Goal: Task Accomplishment & Management: Use online tool/utility

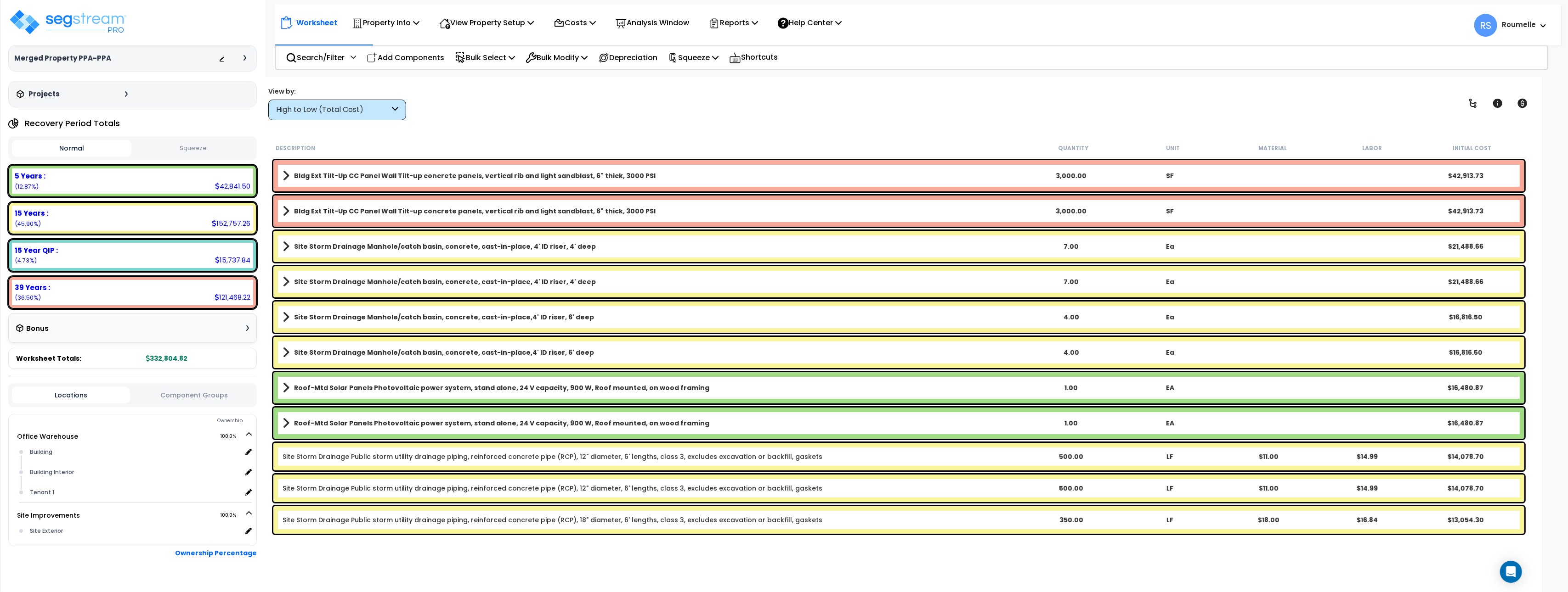
click at [631, 87] on div "View by: High to Low (Total Cost) High to Low (Total Cost)" at bounding box center [899, 104] width 1267 height 34
click at [488, 173] on b "Bldg Ext Tilt-Up CC Panel Wall Tilt-up concrete panels, vertical rib and light …" at bounding box center [475, 175] width 361 height 9
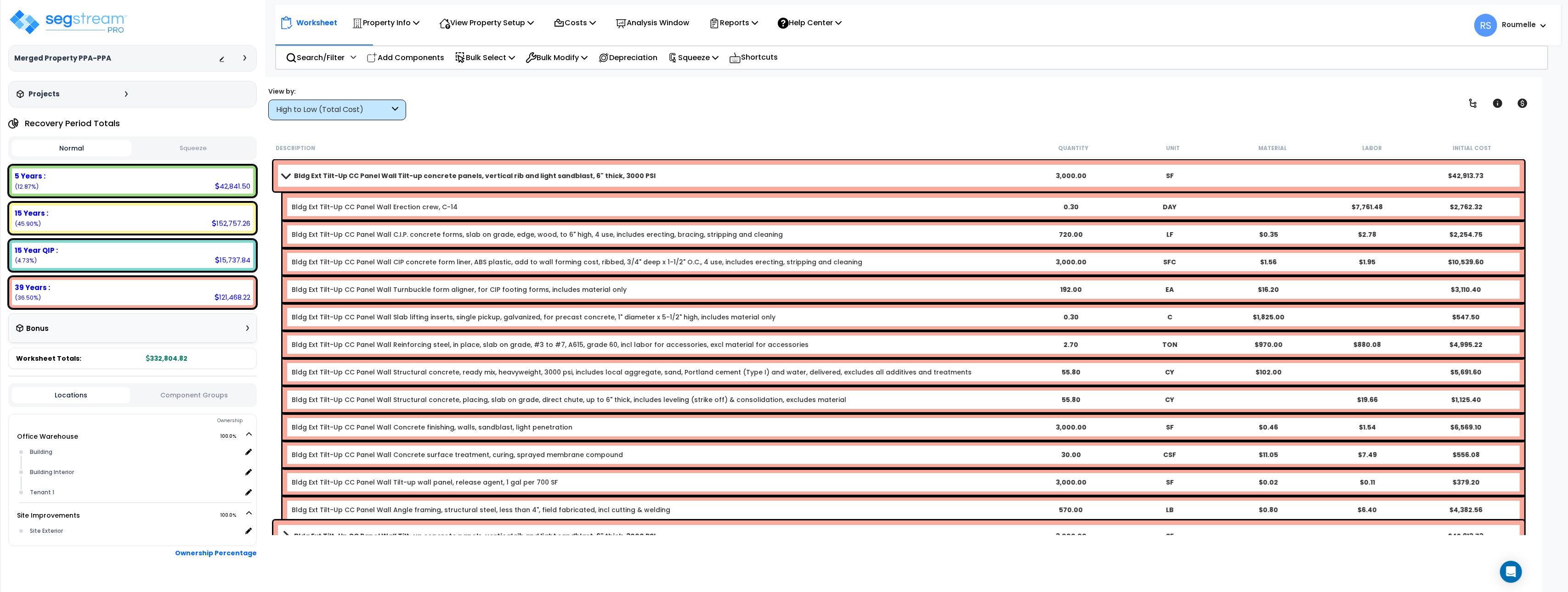
click at [284, 172] on span at bounding box center [286, 176] width 13 height 7
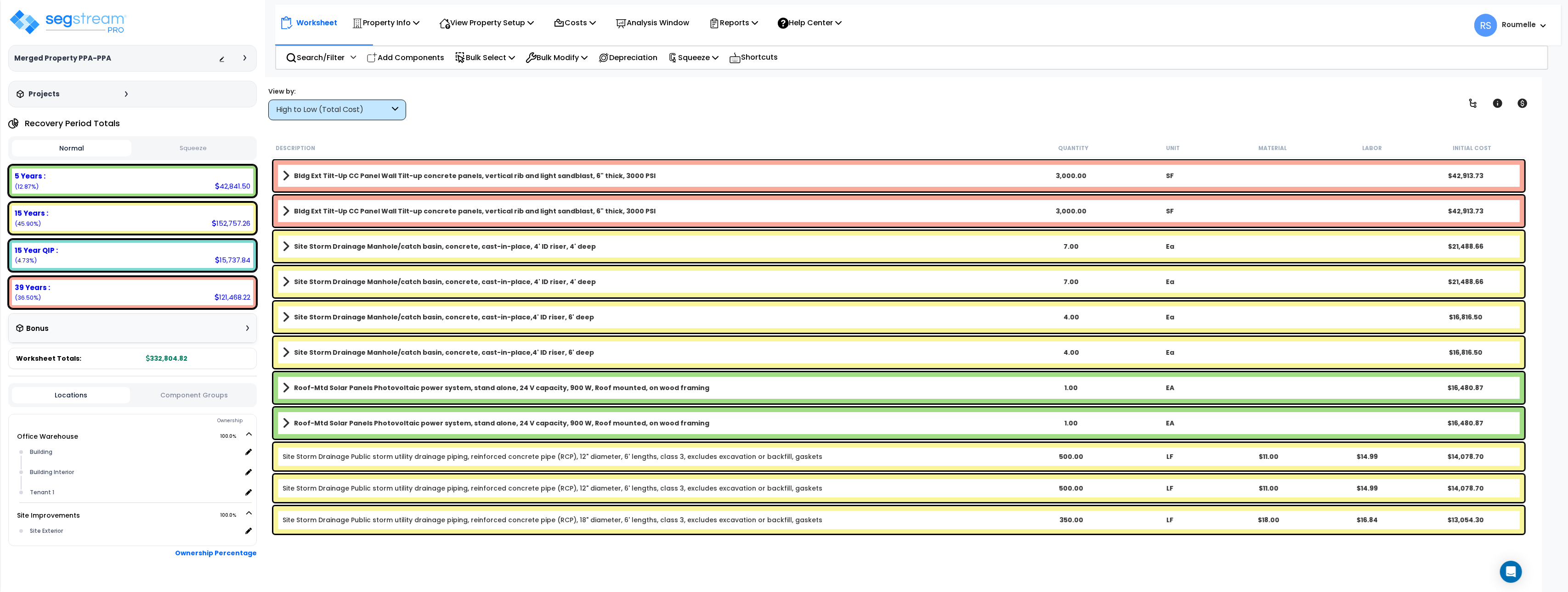
click at [284, 172] on span at bounding box center [286, 176] width 7 height 13
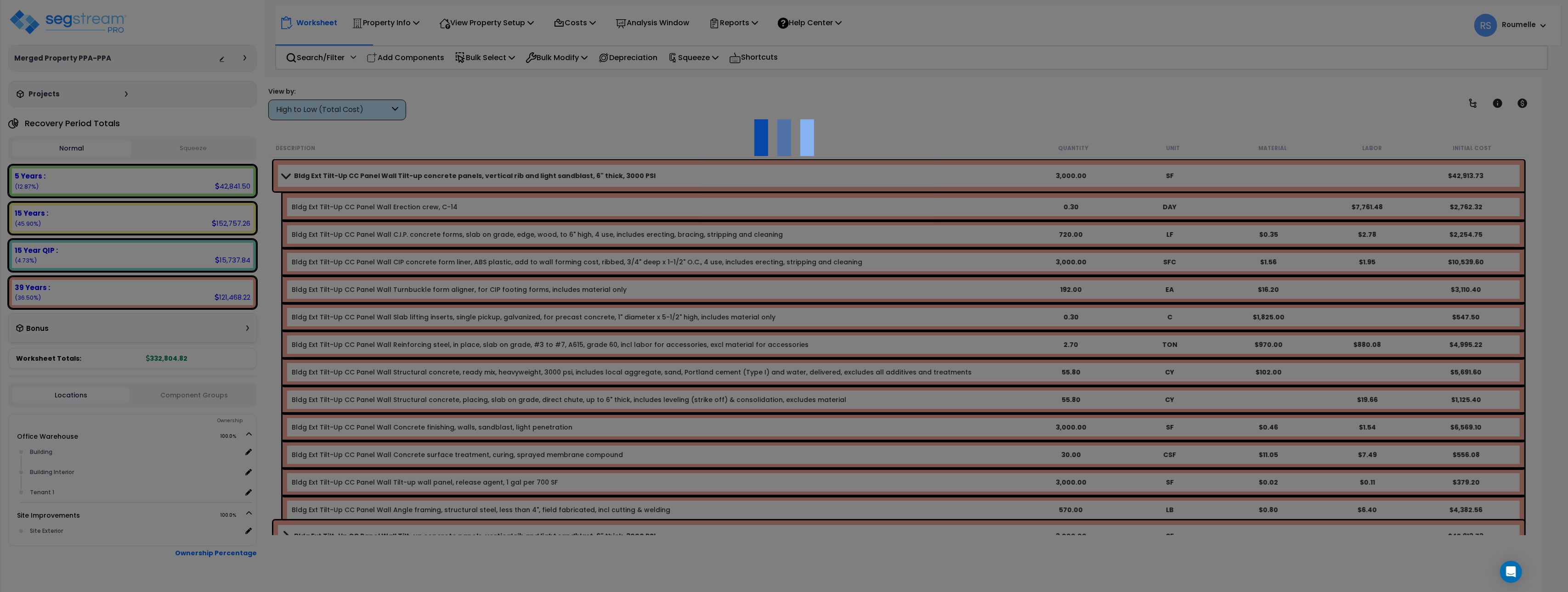
click at [355, 207] on div at bounding box center [784, 296] width 1568 height 592
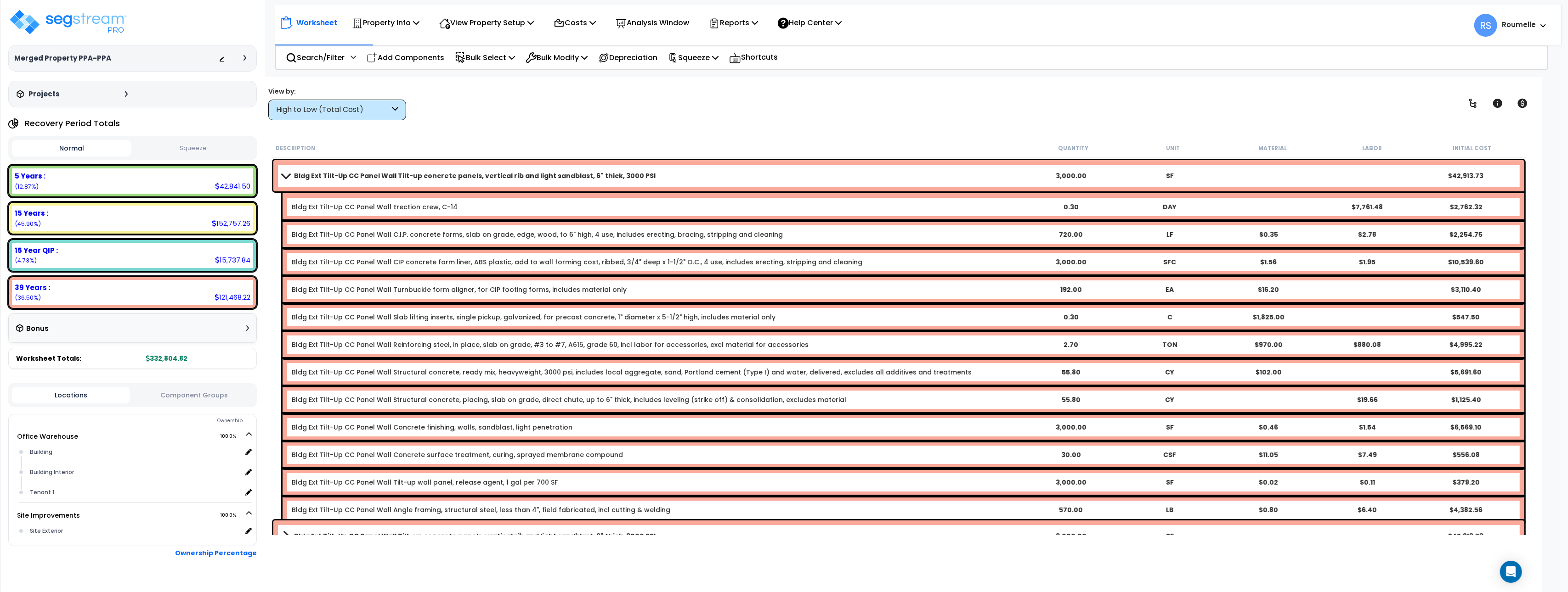
click at [380, 208] on link "Bldg Ext Tilt-Up CC Panel Wall Erection crew, C-14" at bounding box center [374, 207] width 166 height 9
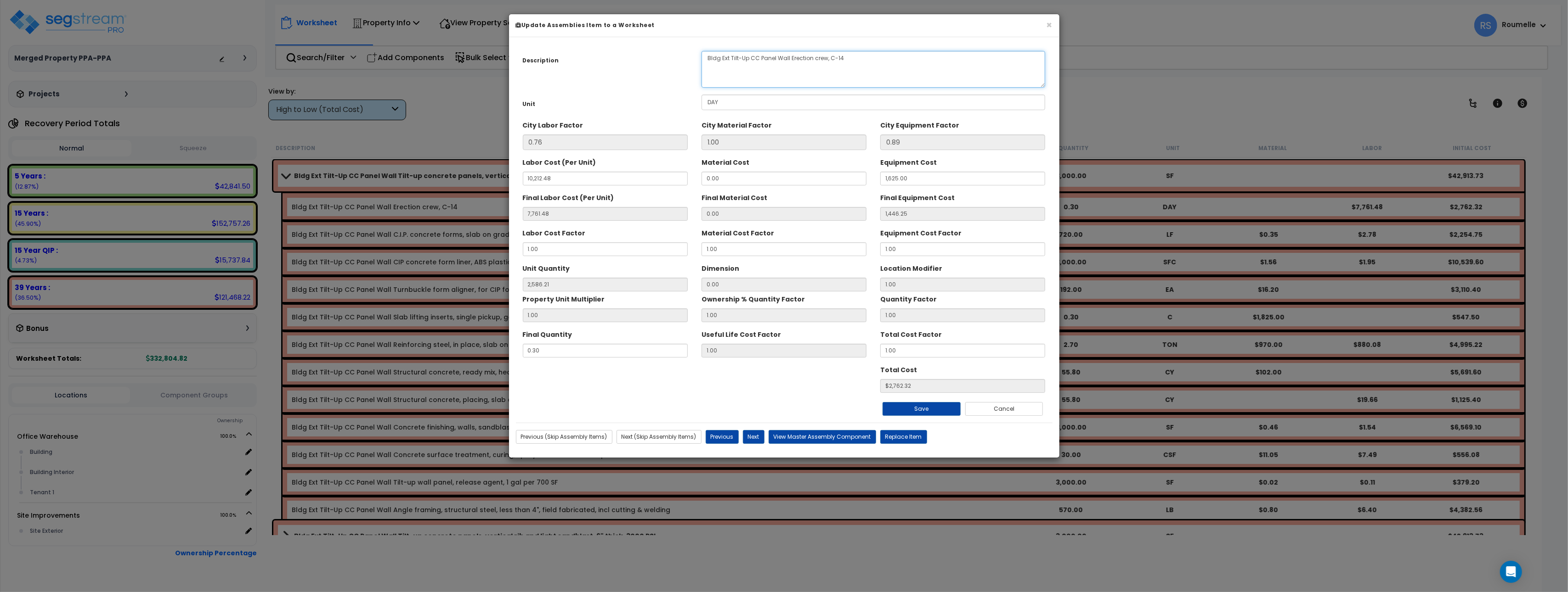
click at [818, 66] on textarea "Bldg Ext Tilt-Up CC Panel Wall Erection crew, C-14" at bounding box center [874, 69] width 344 height 36
drag, startPoint x: 1043, startPoint y: 83, endPoint x: 1038, endPoint y: 61, distance: 22.6
click at [1038, 61] on textarea "Bldg Ext Tilt-Up CC Panel Wall Erection crew, C-14" at bounding box center [874, 69] width 344 height 36
drag, startPoint x: 1041, startPoint y: 85, endPoint x: 1021, endPoint y: -69, distance: 155.3
click at [1021, 0] on html "We are Building your Property. So please grab a coffee and let us do the heavy …" at bounding box center [784, 296] width 1568 height 592
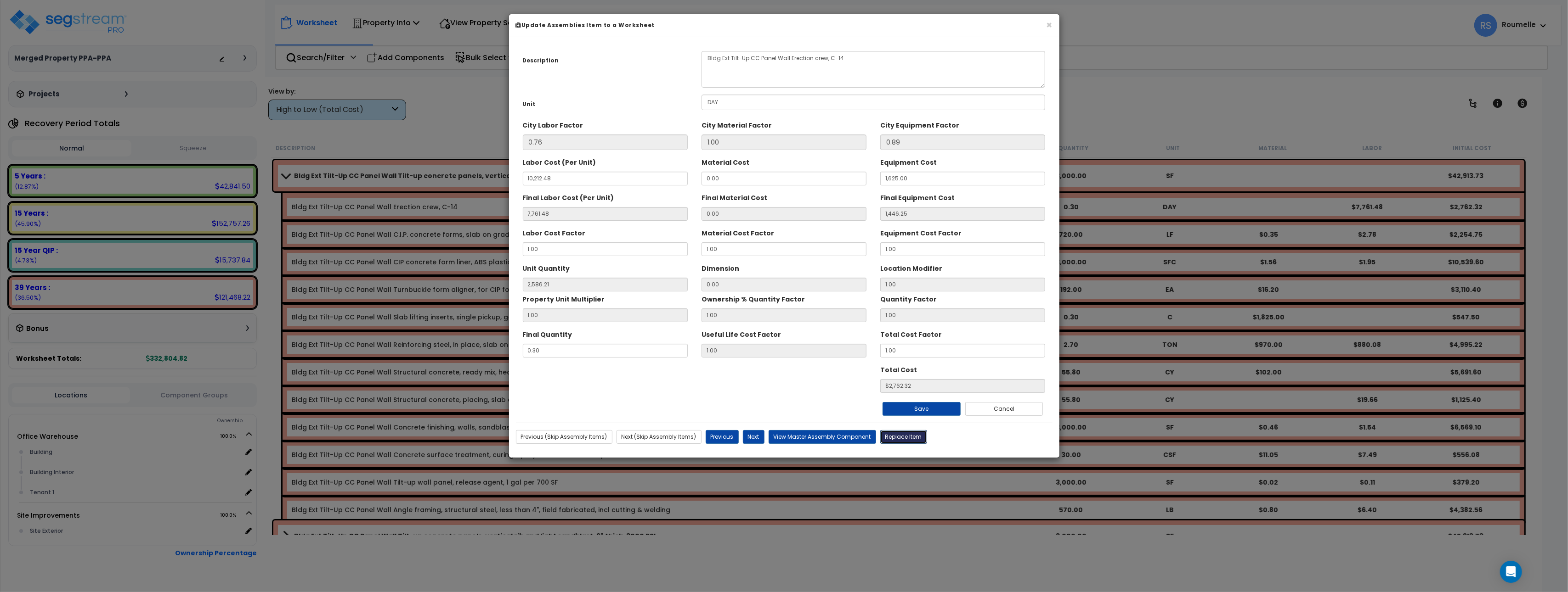
click at [912, 437] on button "Replace Item" at bounding box center [904, 437] width 47 height 14
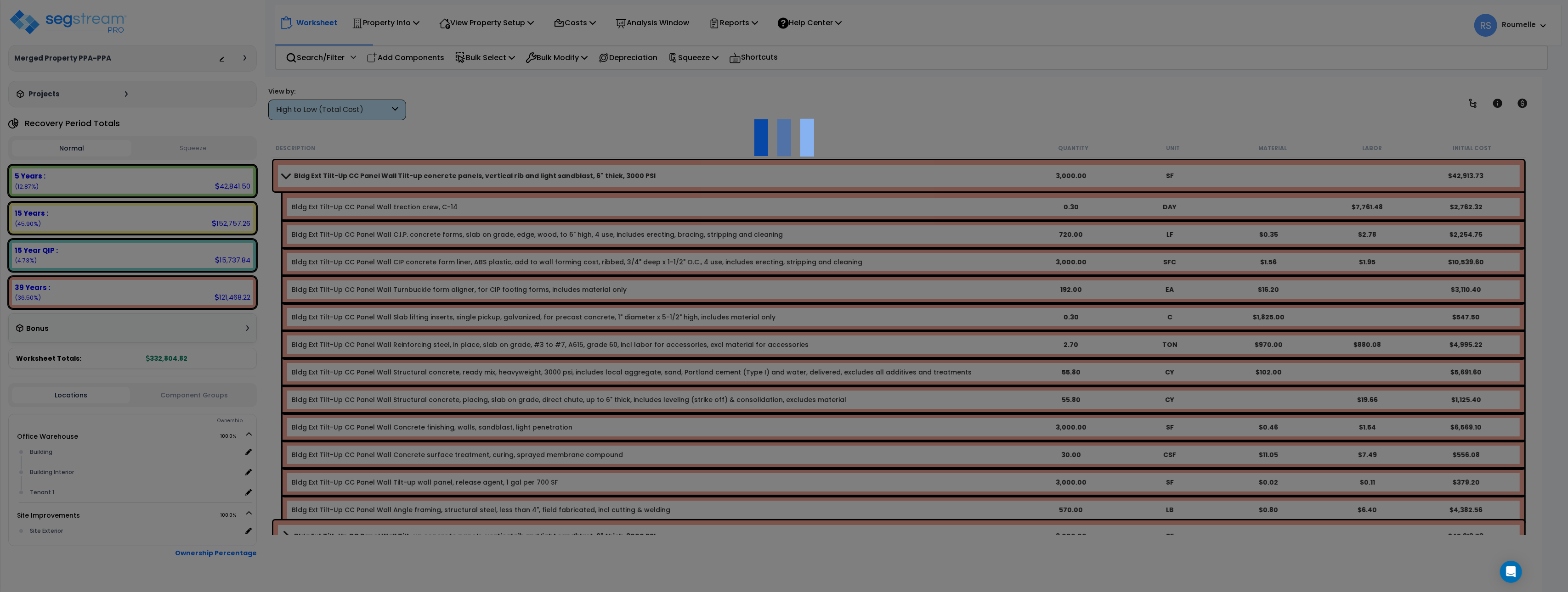
type input "0.3"
type input "DAY"
select select "111501"
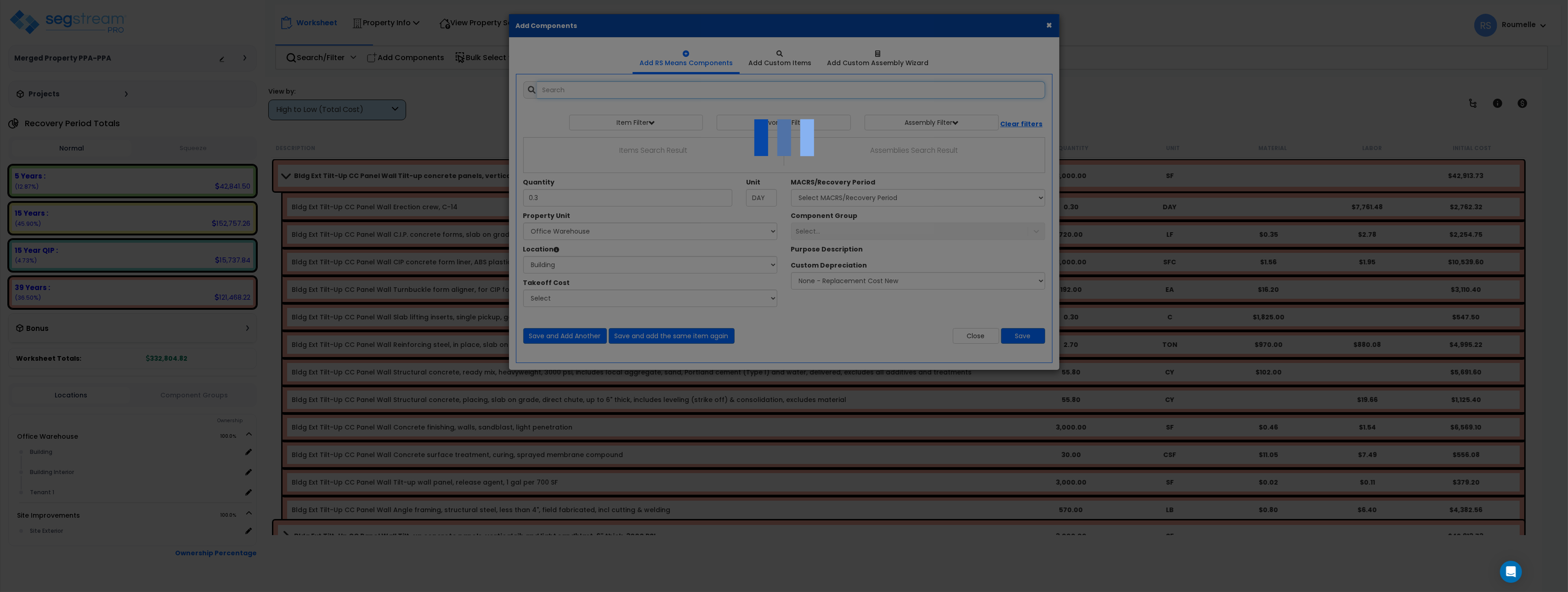
select select "6"
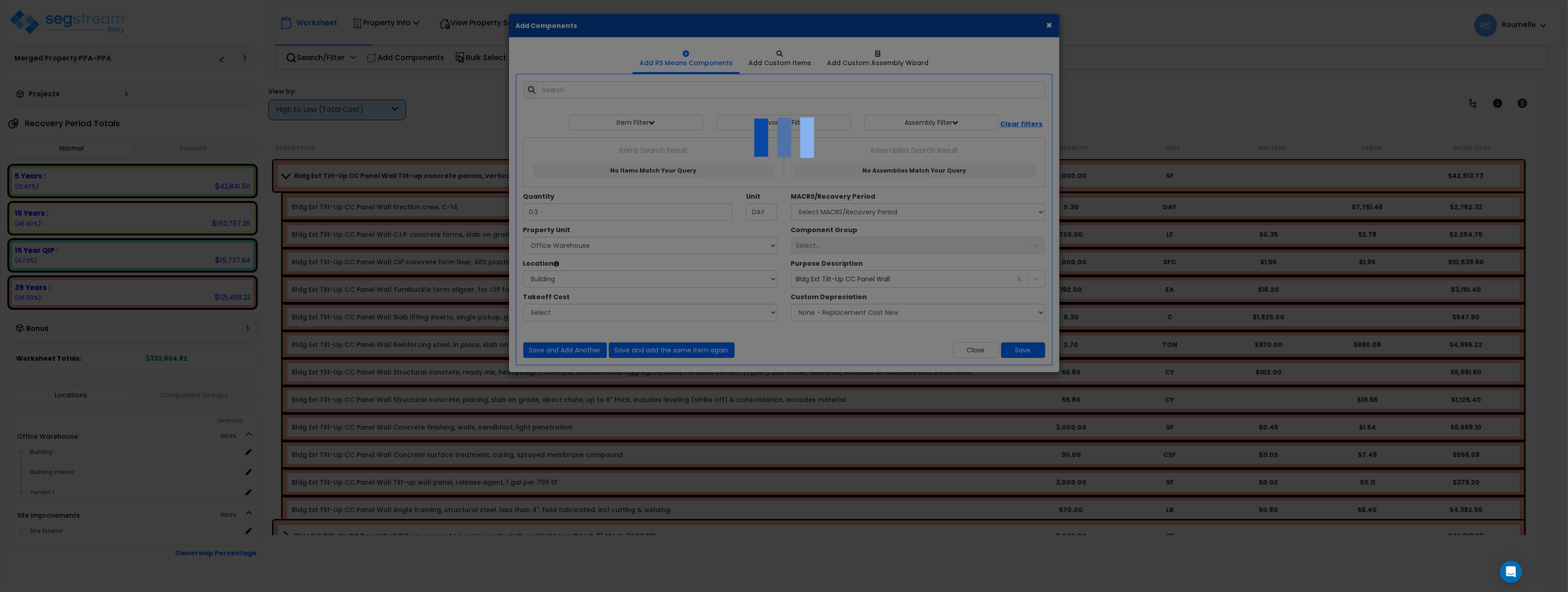
click at [862, 121] on div at bounding box center [784, 296] width 1568 height 592
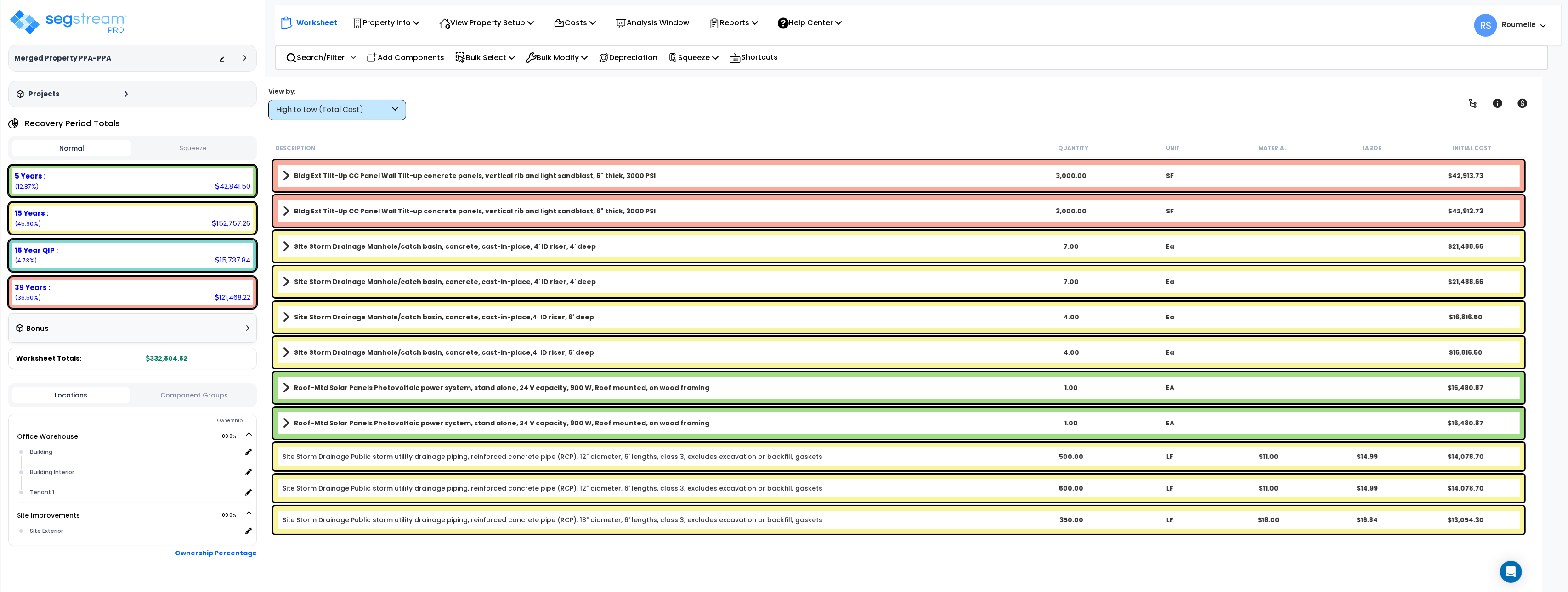
click at [899, 121] on div "View by: High to Low (Total Cost) High to Low (Total Cost)" at bounding box center [899, 104] width 1267 height 34
click at [637, 165] on div "Bldg Ext Tilt-Up CC Panel Wall Tilt-up concrete panels, vertical rib and light …" at bounding box center [899, 176] width 1251 height 32
click at [598, 184] on div "Bldg Ext Tilt-Up CC Panel Wall Tilt-up concrete panels, vertical rib and light …" at bounding box center [899, 176] width 1251 height 32
click at [540, 185] on div "Bldg Ext Tilt-Up CC Panel Wall Tilt-up concrete panels, vertical rib and light …" at bounding box center [899, 176] width 1251 height 32
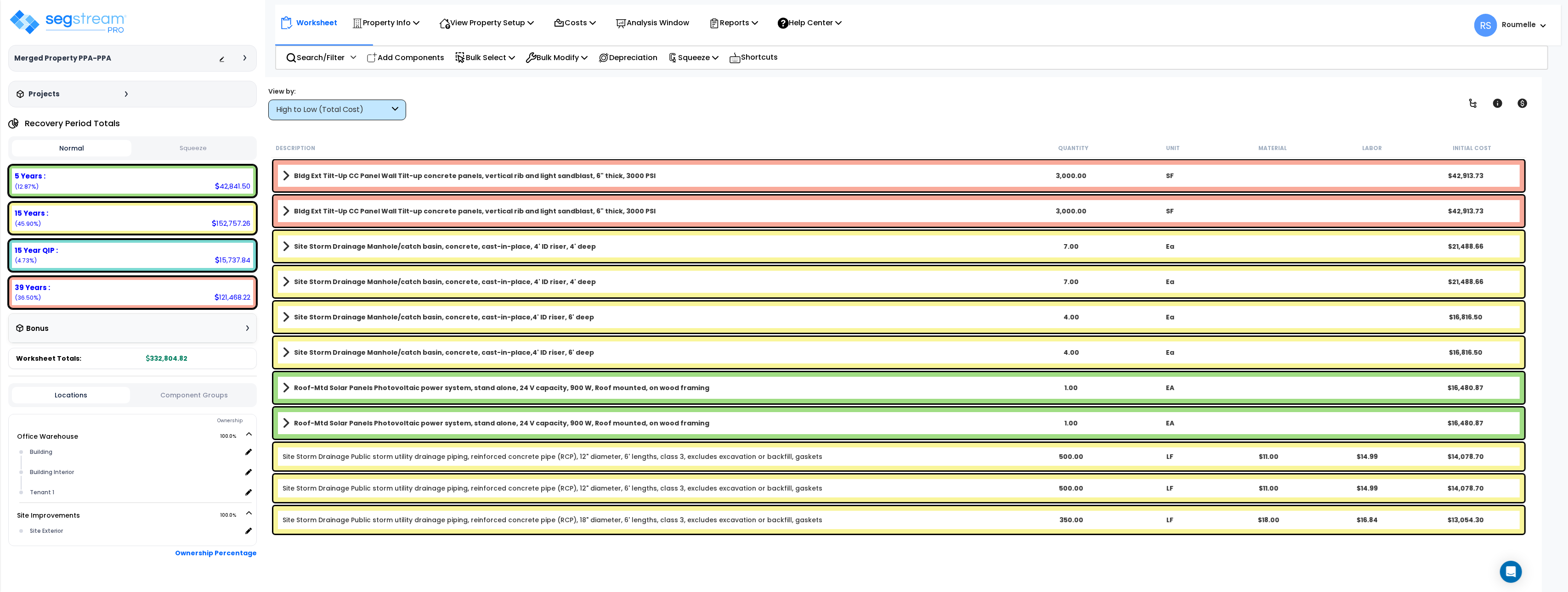
click at [288, 174] on span at bounding box center [286, 176] width 7 height 13
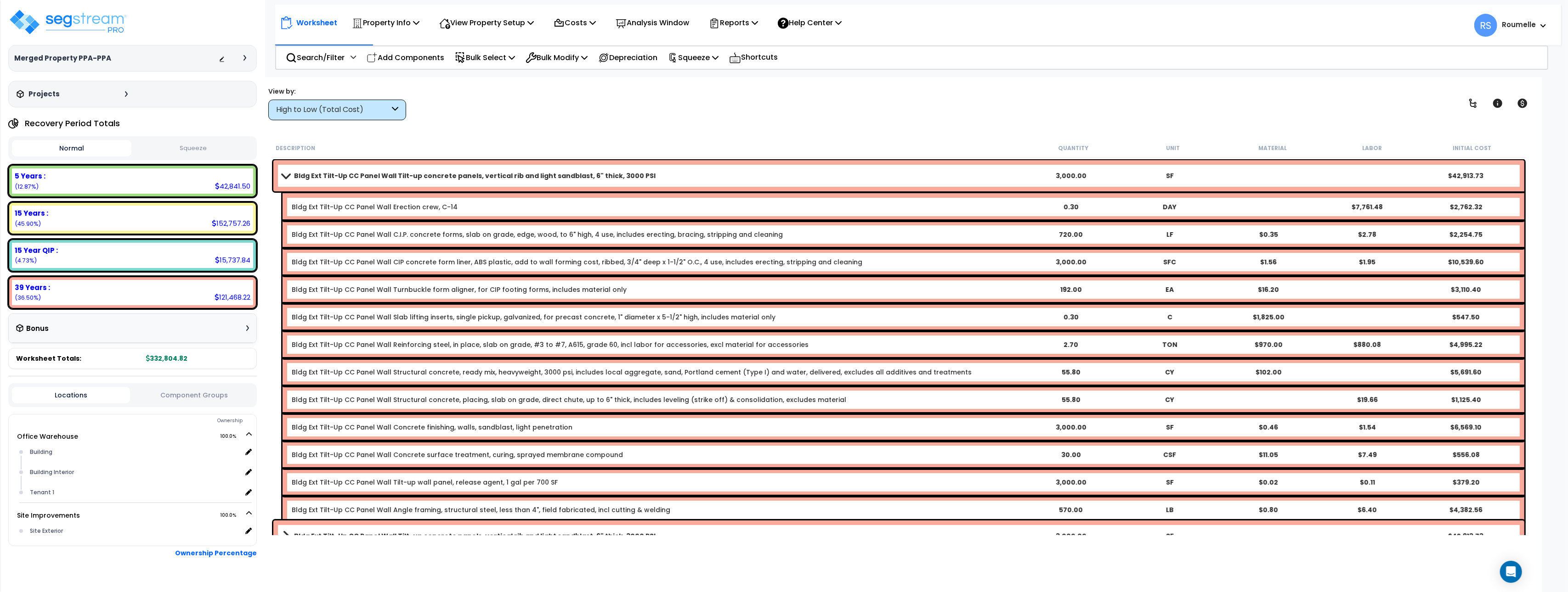
click at [361, 202] on link "Bldg Ext Tilt-Up CC Panel Wall Erection crew, C-14" at bounding box center [374, 207] width 166 height 9
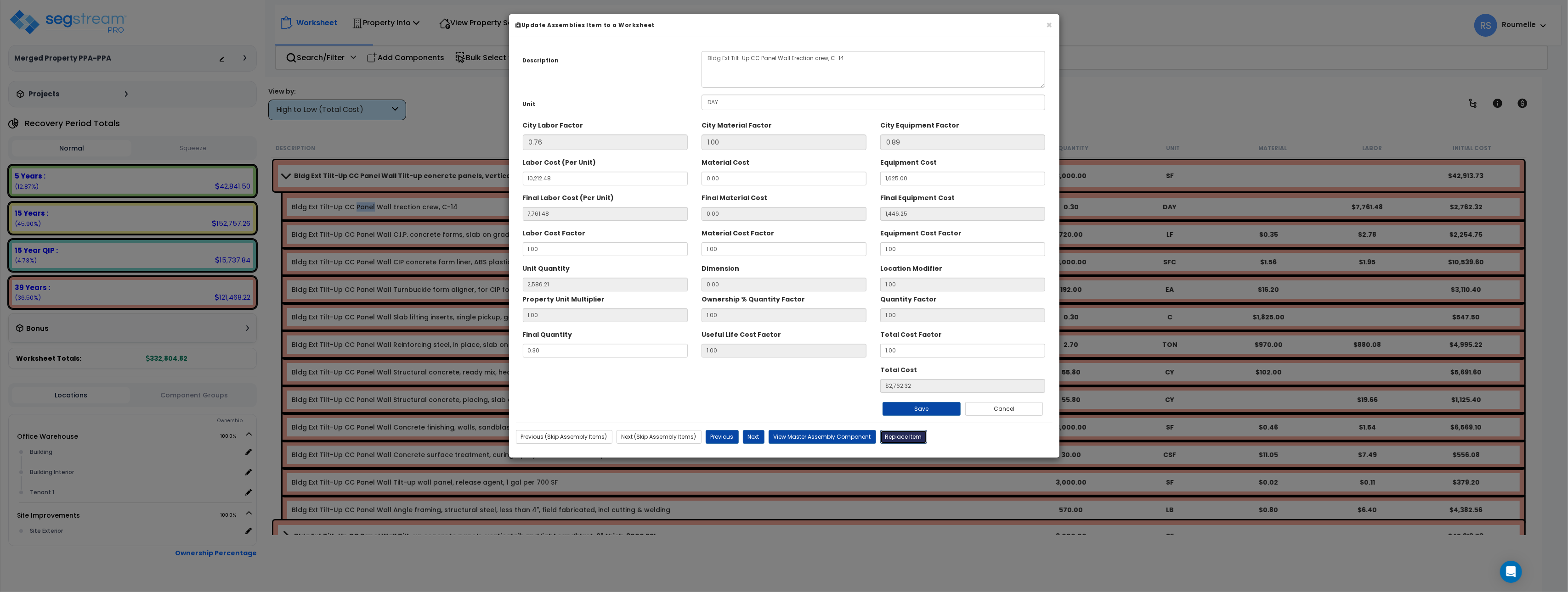
click at [916, 438] on button "Replace Item" at bounding box center [904, 437] width 47 height 14
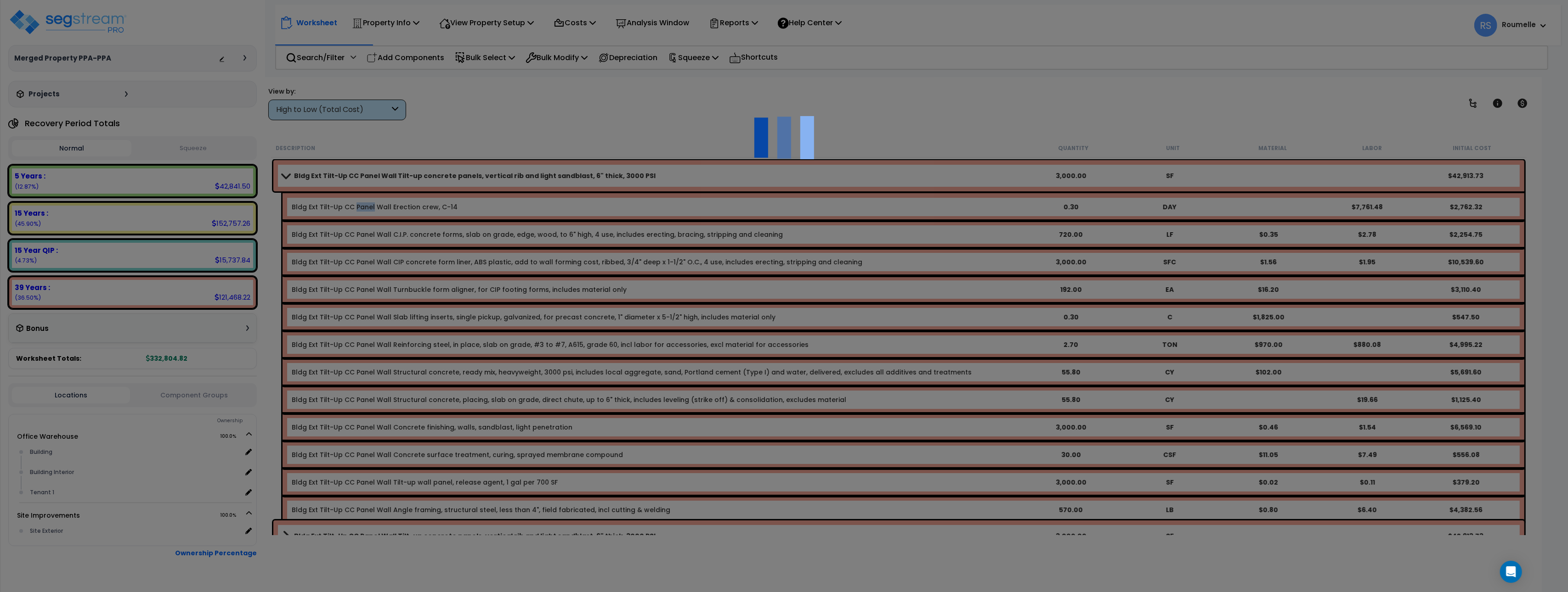
type input "0.3"
type input "DAY"
select select "111501"
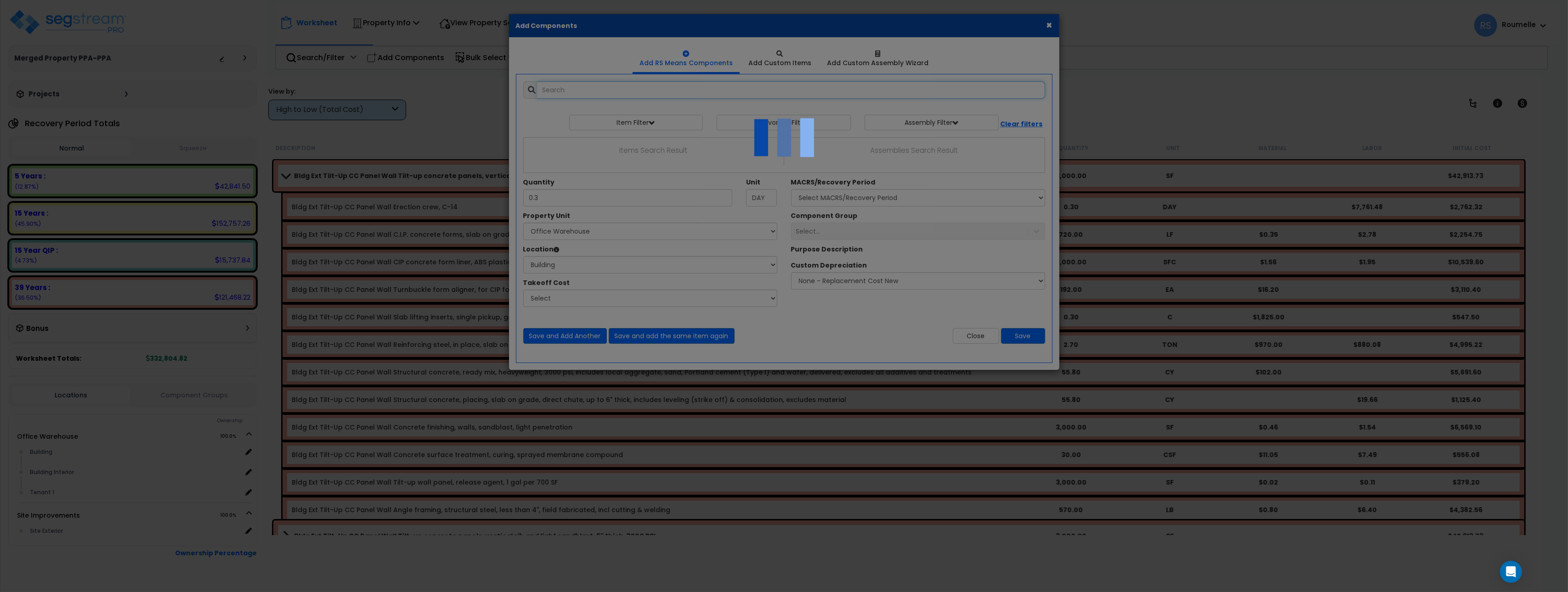
select select "6"
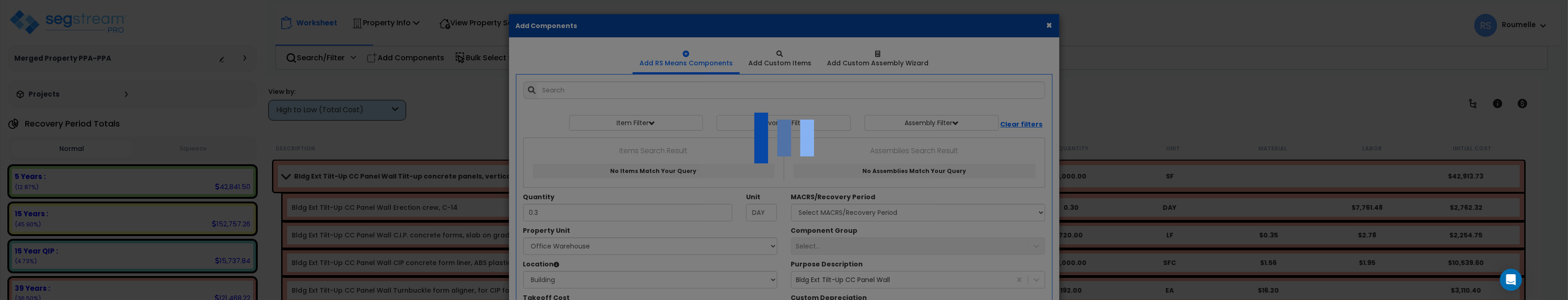
click at [735, 186] on div at bounding box center [784, 150] width 1568 height 300
click at [698, 90] on div at bounding box center [784, 150] width 1568 height 300
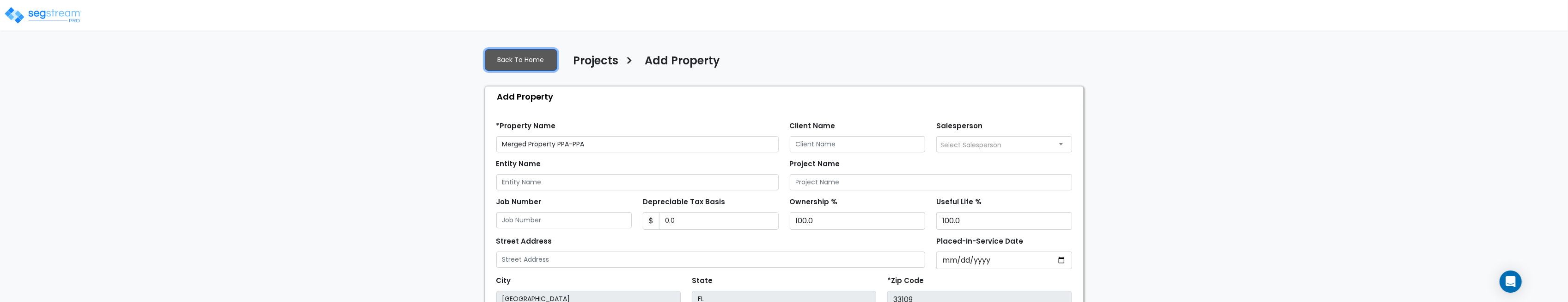
drag, startPoint x: 534, startPoint y: 59, endPoint x: 443, endPoint y: 38, distance: 93.4
click at [534, 59] on link "Back To Home" at bounding box center [521, 60] width 73 height 22
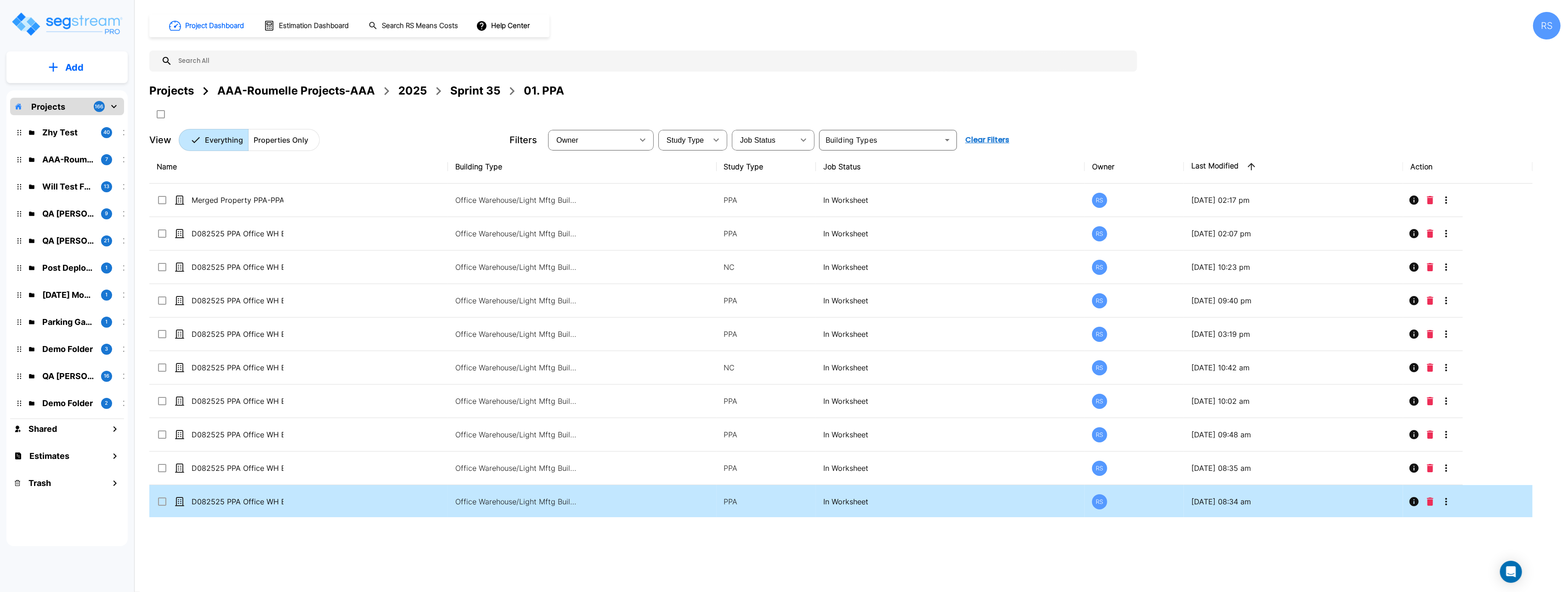
click at [315, 299] on td "D082525 PPA Office WH Bldg only_clone" at bounding box center [298, 501] width 299 height 33
checkbox input "false"
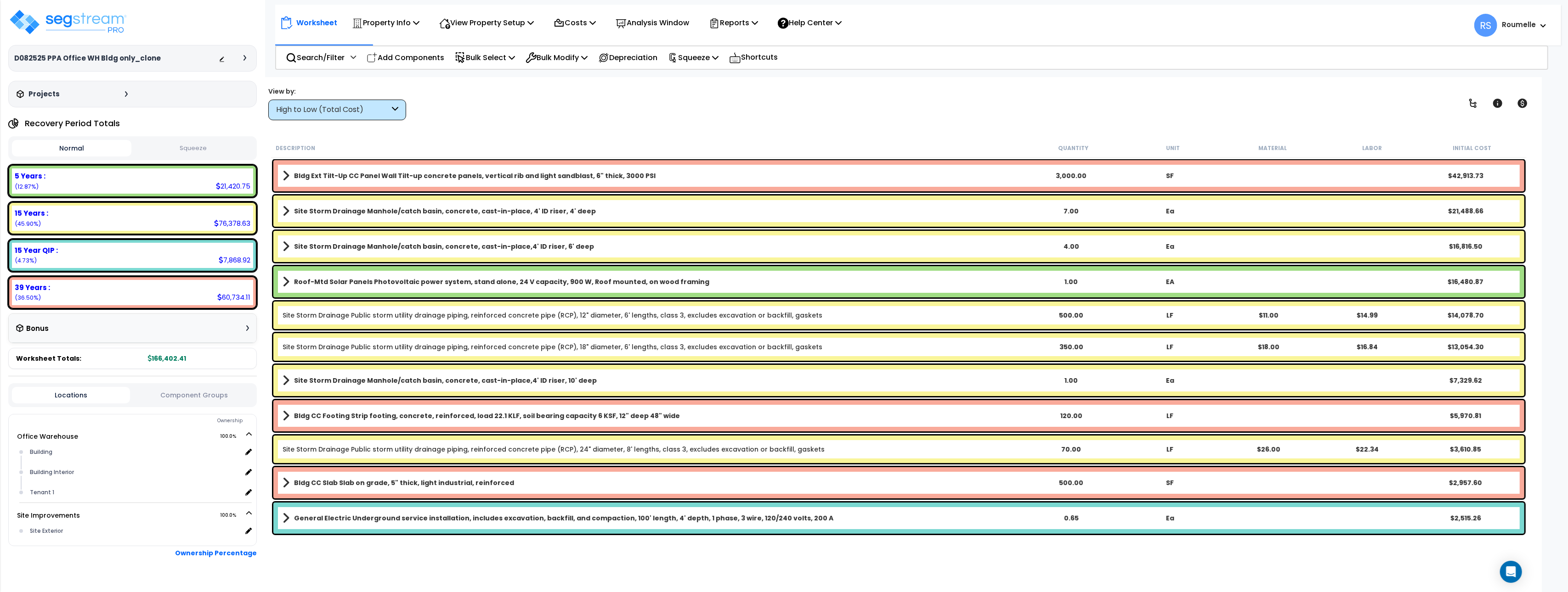
drag, startPoint x: 561, startPoint y: 192, endPoint x: 566, endPoint y: 182, distance: 11.2
click at [562, 190] on div "Bldg Ext Tilt-Up CC Panel Wall Tilt-up concrete panels, vertical rib and light …" at bounding box center [899, 176] width 1256 height 36
click at [566, 179] on b "Bldg Ext Tilt-Up CC Panel Wall Tilt-up concrete panels, vertical rib and light …" at bounding box center [475, 175] width 361 height 9
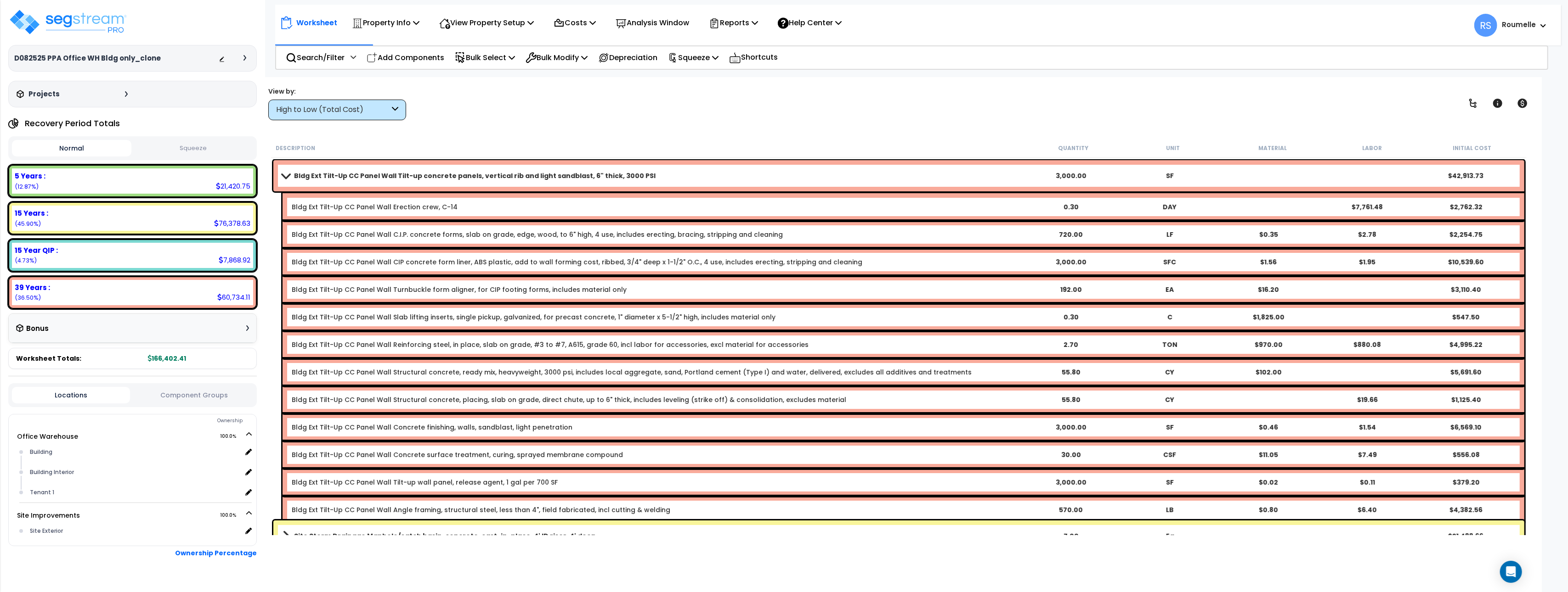
click at [380, 207] on link "Bldg Ext Tilt-Up CC Panel Wall Erection crew, C-14" at bounding box center [374, 207] width 166 height 9
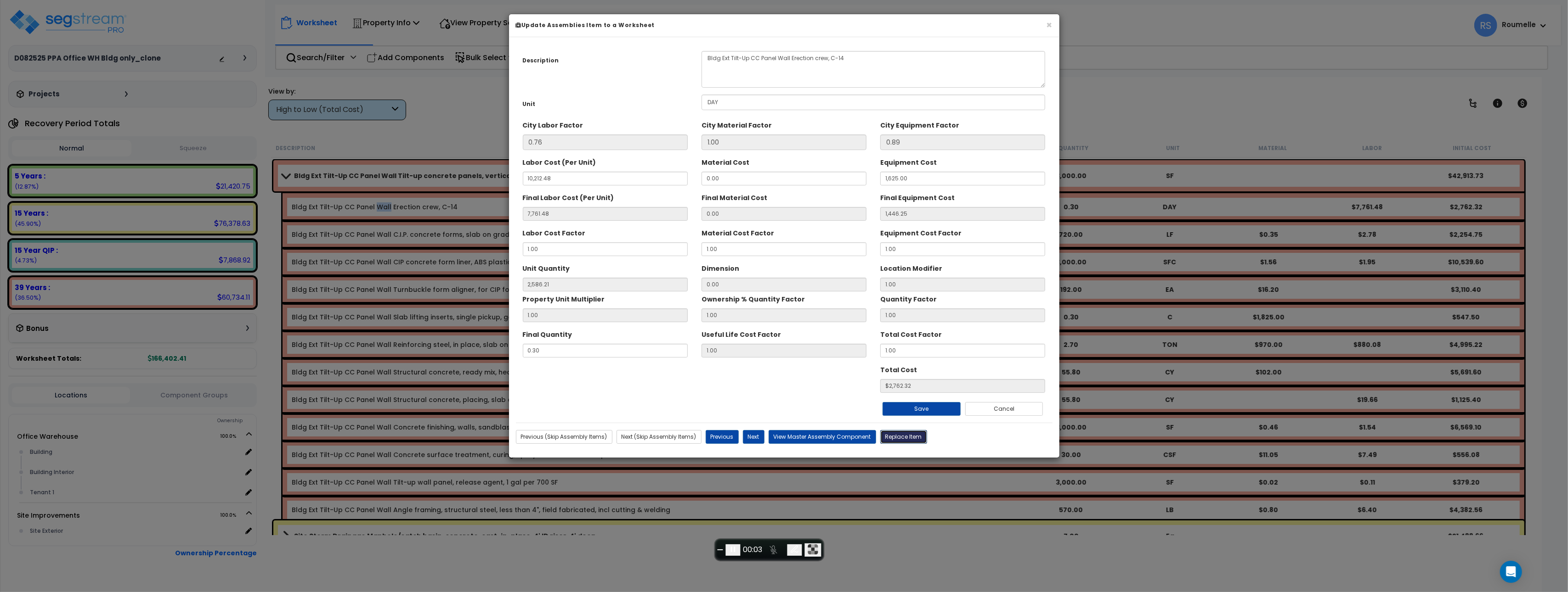
click at [906, 439] on button "Replace Item" at bounding box center [904, 437] width 47 height 14
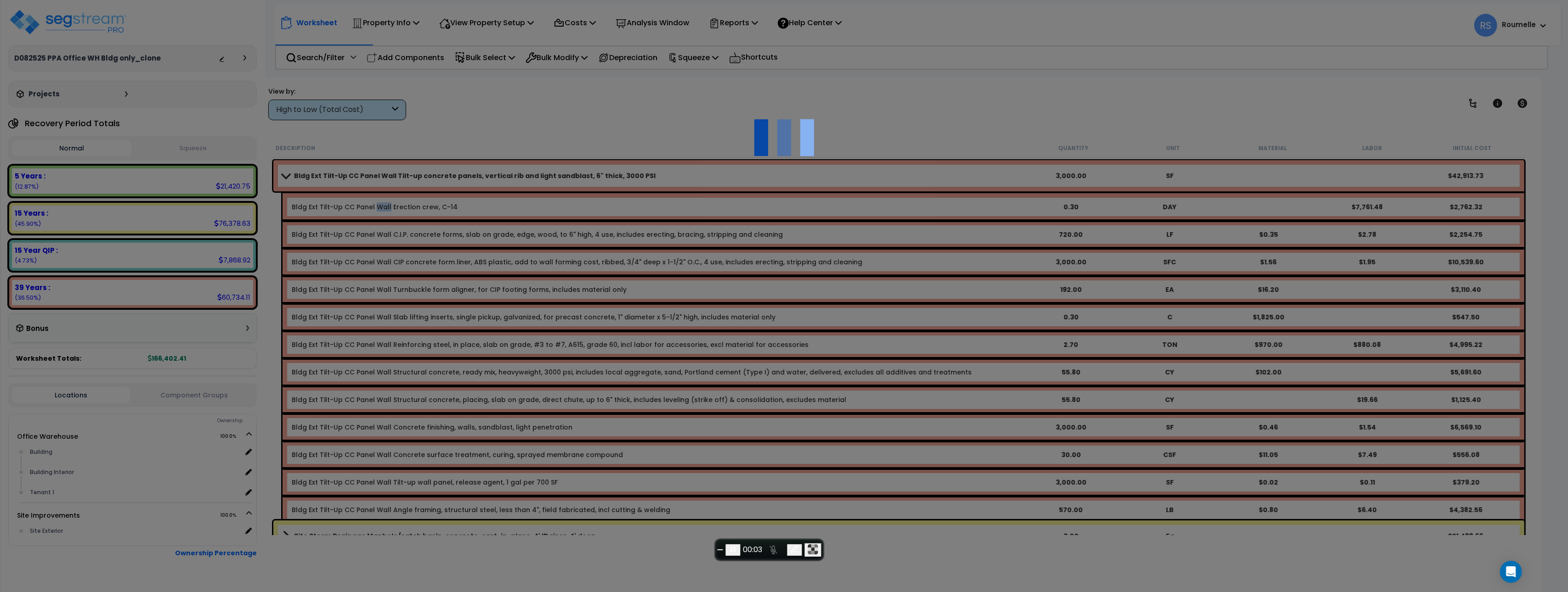
type input "0.3"
type input "DAY"
select select "110015"
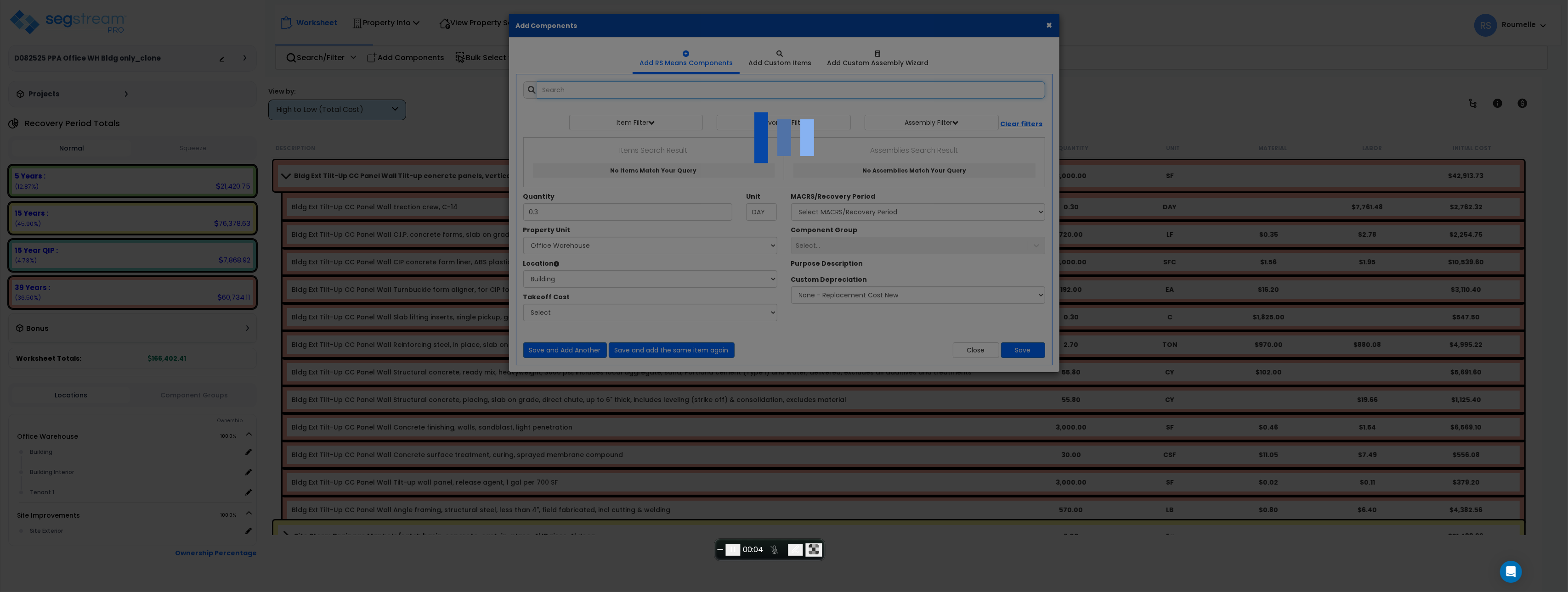
select select "6"
